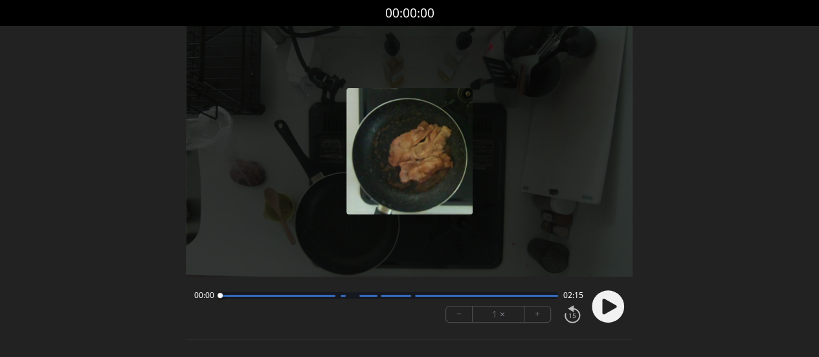
click at [610, 300] on circle at bounding box center [608, 307] width 32 height 32
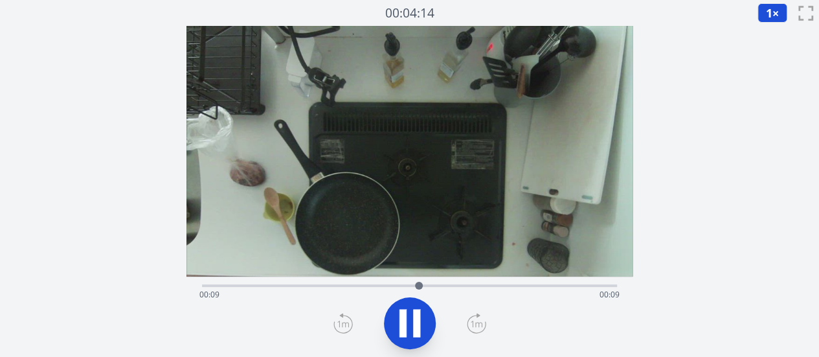
click at [408, 323] on icon at bounding box center [410, 323] width 36 height 36
